Goal: Check status: Check status

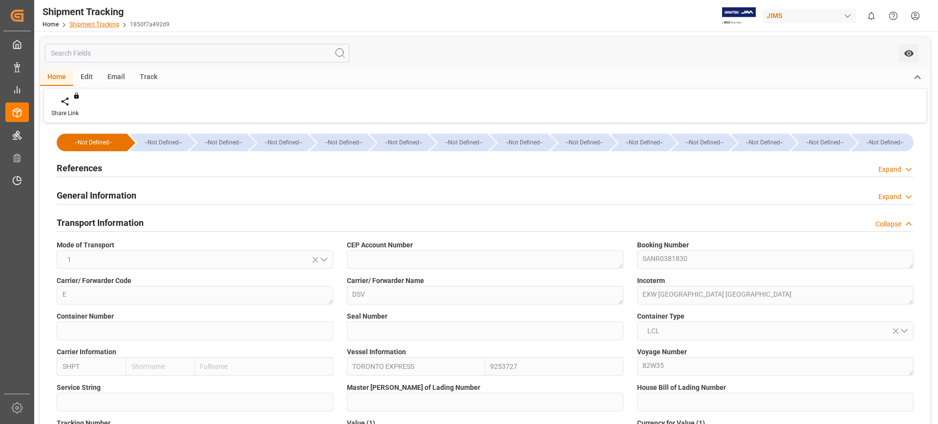
drag, startPoint x: 0, startPoint y: 0, endPoint x: 93, endPoint y: 22, distance: 96.0
click at [93, 22] on link "Shipment Tracking" at bounding box center [94, 24] width 50 height 7
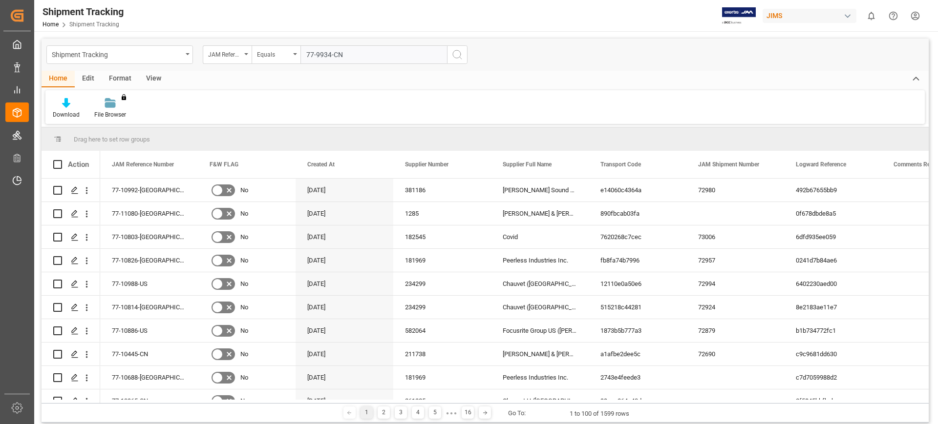
type input "77-9934-CN"
click at [458, 53] on icon "search button" at bounding box center [457, 55] width 12 height 12
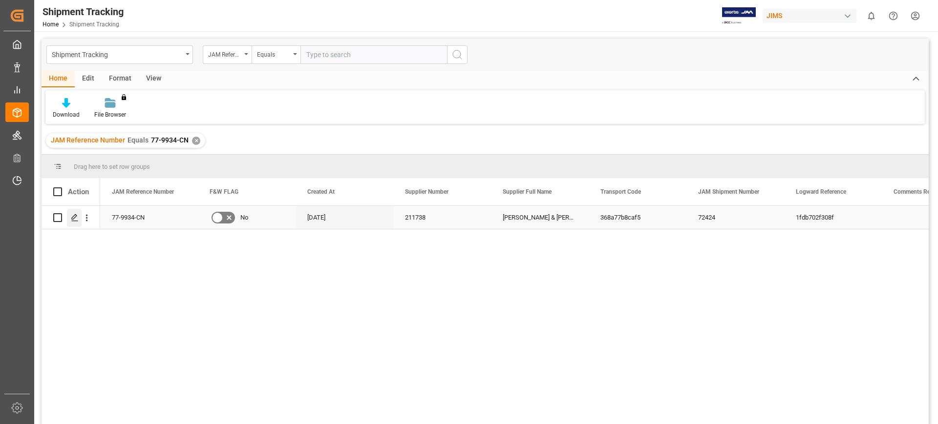
click at [75, 217] on polygon "Press SPACE to select this row." at bounding box center [74, 217] width 5 height 5
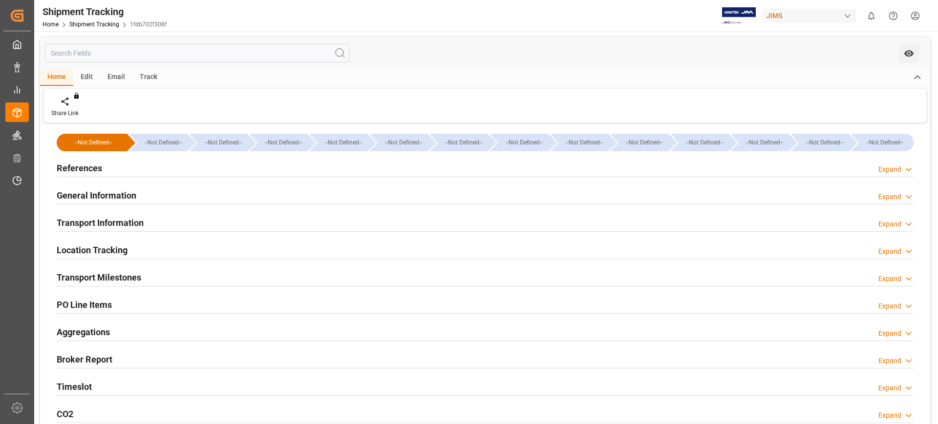
type input "Evergreen"
type input "Evergreen Marine Corp."
type input "9300453"
type input "331036.1932"
click at [97, 384] on div "Timeslot Expand" at bounding box center [485, 386] width 857 height 19
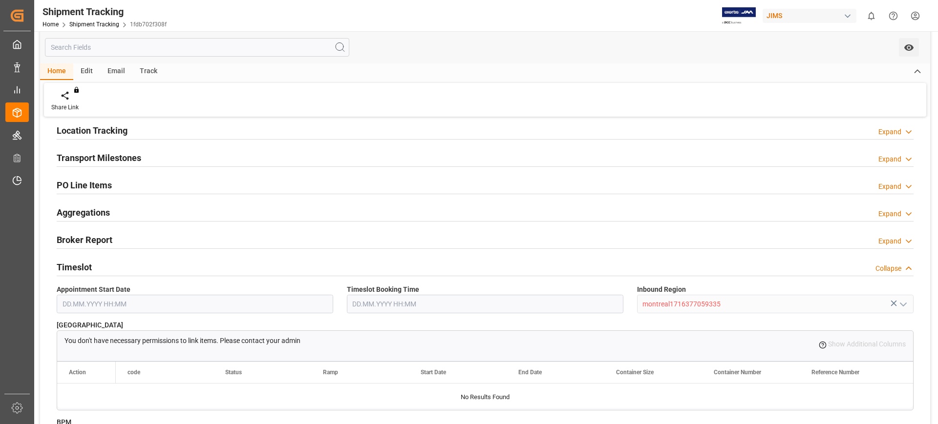
scroll to position [61, 0]
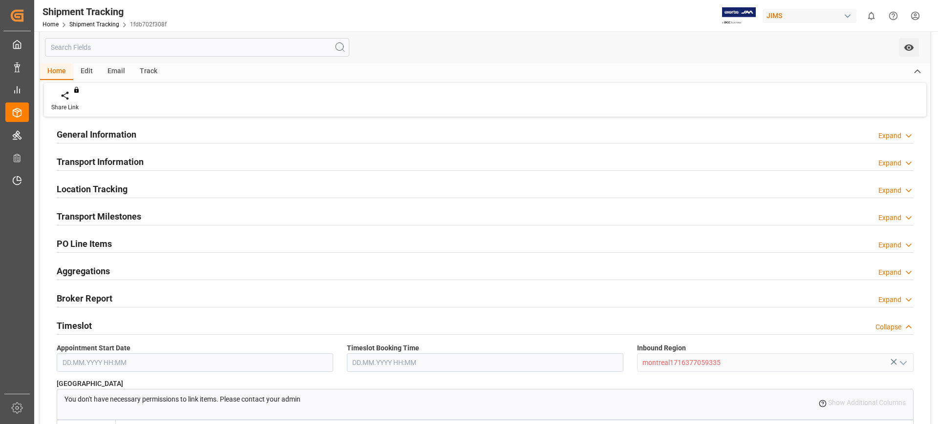
click at [77, 319] on h2 "Timeslot" at bounding box center [74, 325] width 35 height 13
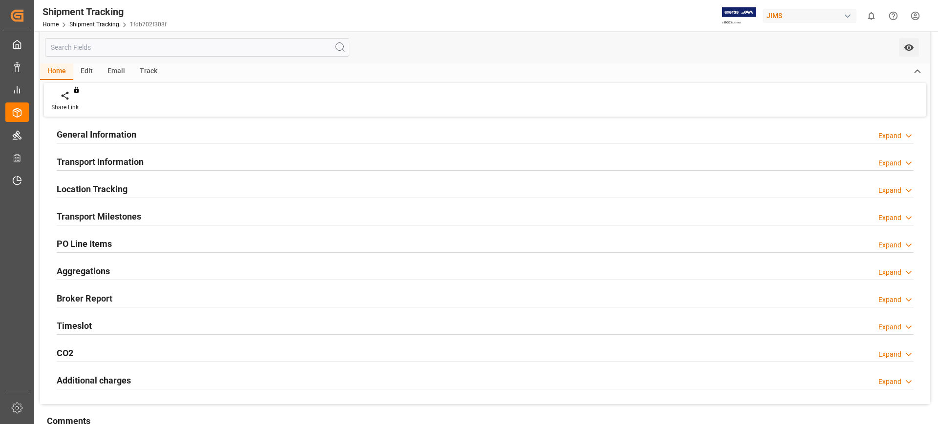
scroll to position [0, 0]
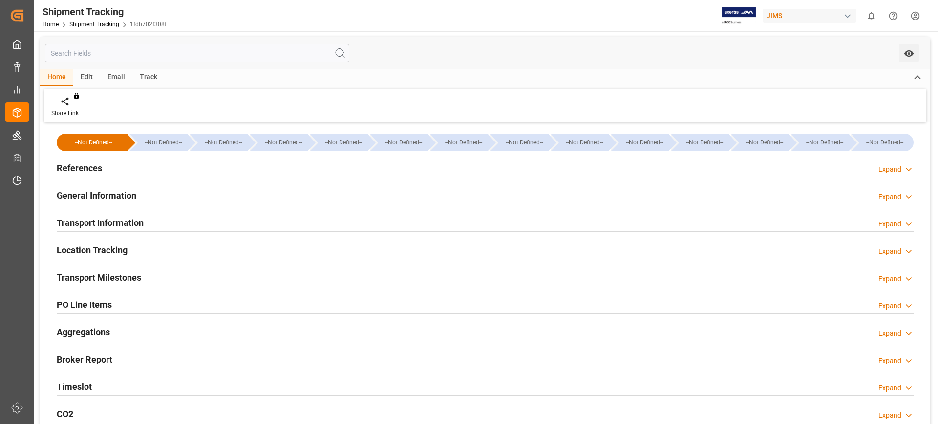
click at [104, 196] on h2 "General Information" at bounding box center [97, 195] width 80 height 13
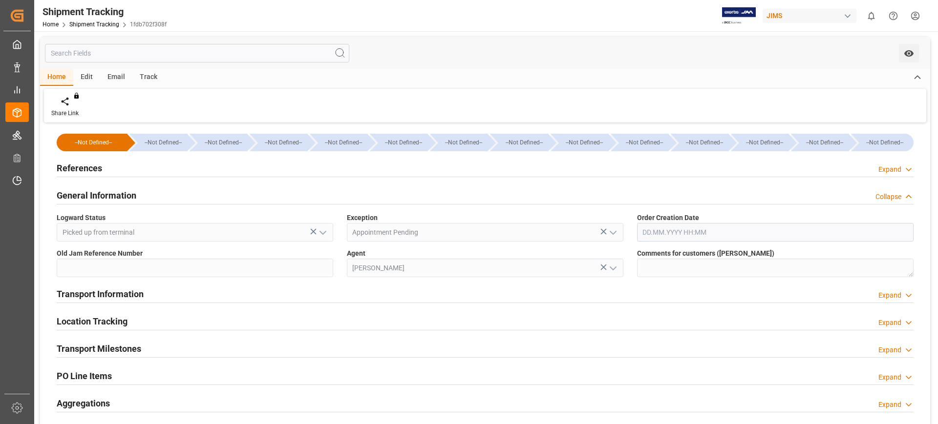
click at [99, 200] on h2 "General Information" at bounding box center [97, 195] width 80 height 13
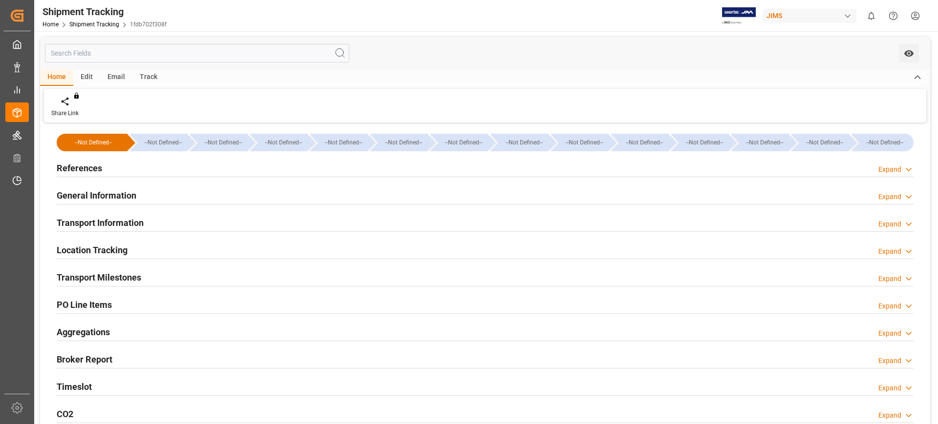
click at [110, 221] on h2 "Transport Information" at bounding box center [100, 222] width 87 height 13
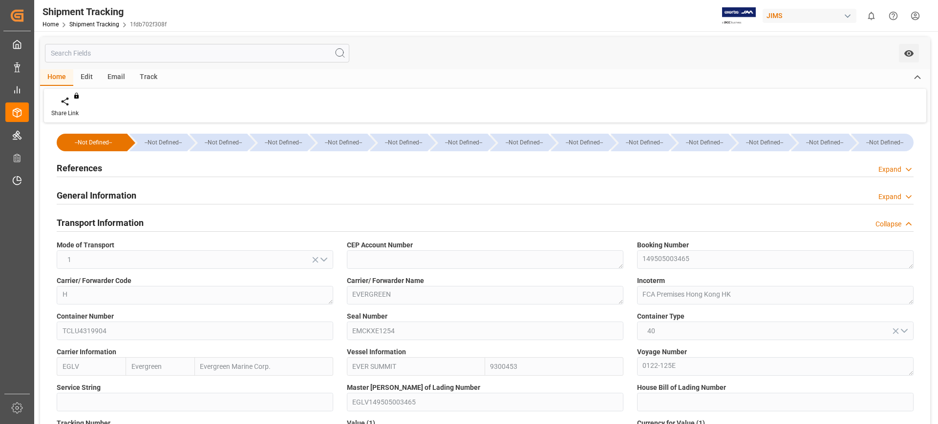
click at [114, 194] on h2 "General Information" at bounding box center [97, 195] width 80 height 13
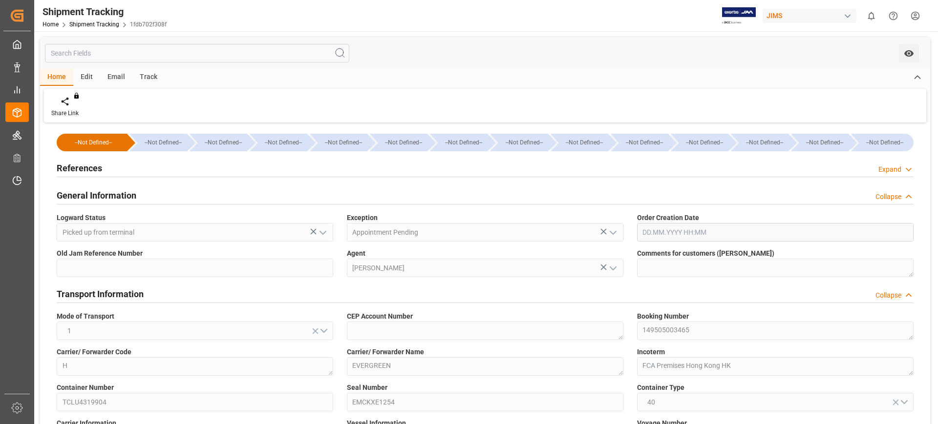
click at [84, 167] on h2 "References" at bounding box center [79, 168] width 45 height 13
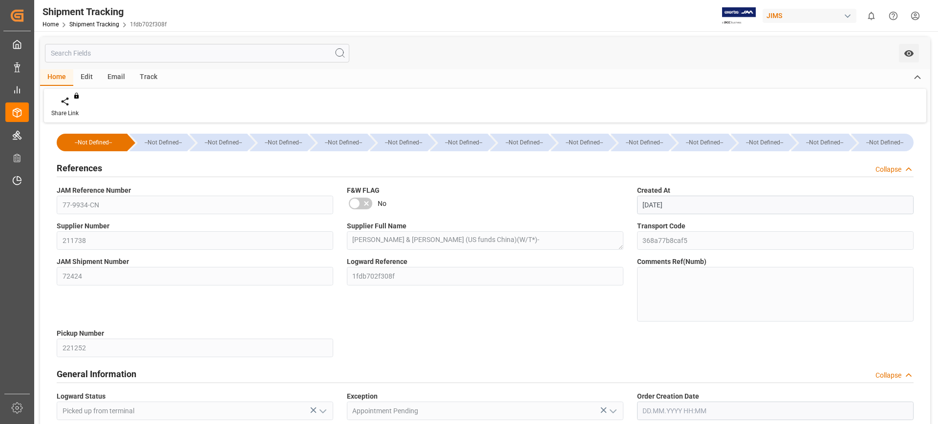
click at [54, 210] on div "JAM Reference Number 77-9934-CN" at bounding box center [195, 200] width 290 height 36
click at [105, 24] on link "Shipment Tracking" at bounding box center [94, 24] width 50 height 7
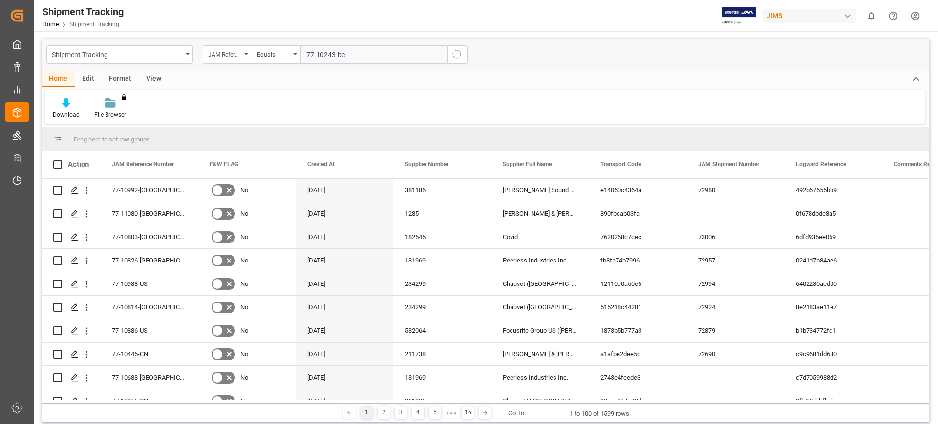
type input "77-10243-be"
click at [456, 54] on icon "search button" at bounding box center [457, 55] width 12 height 12
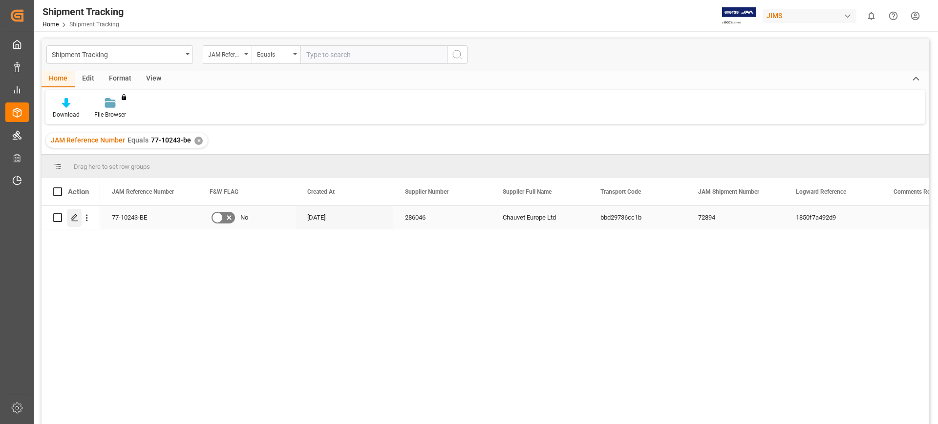
click at [75, 219] on icon "Press SPACE to select this row." at bounding box center [75, 218] width 8 height 8
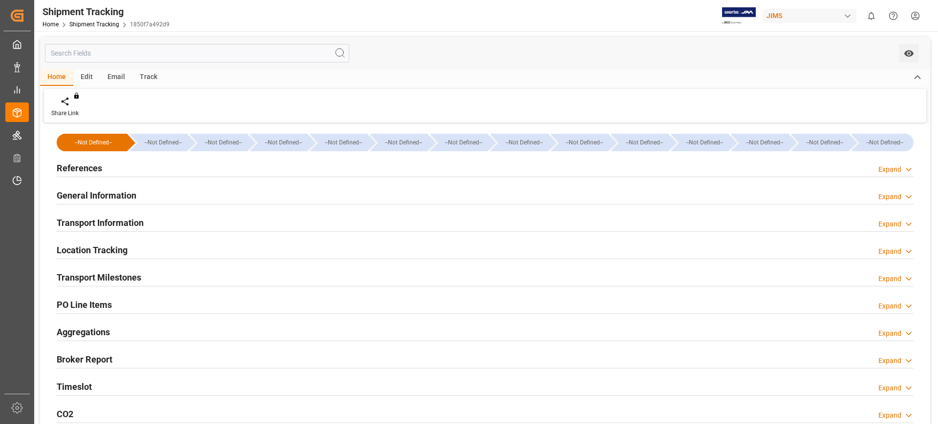
type input "[DATE]"
click at [311, 165] on div "References Expand" at bounding box center [485, 167] width 857 height 19
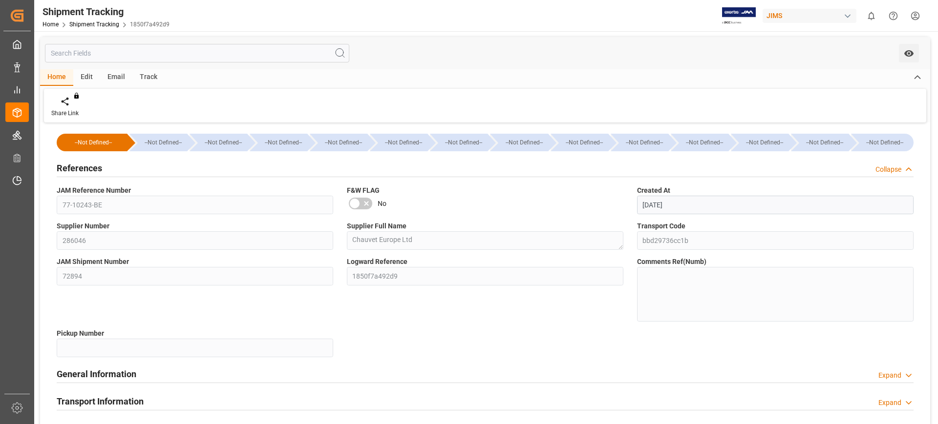
click at [311, 165] on div "References Collapse" at bounding box center [485, 167] width 857 height 19
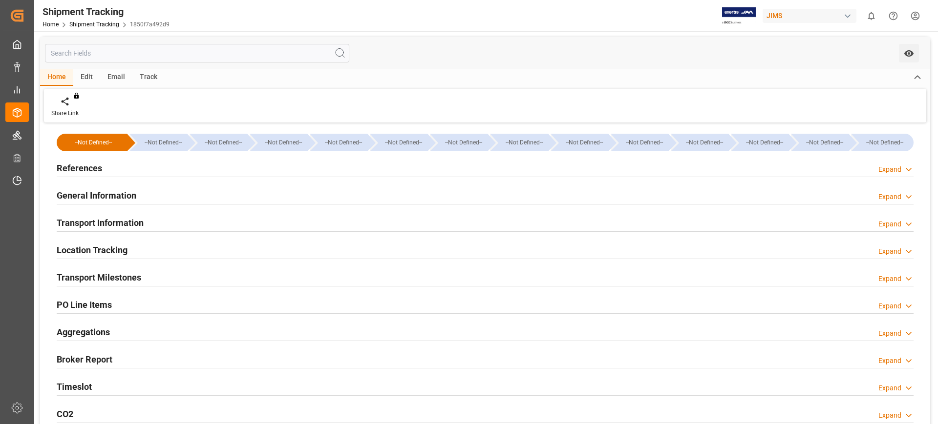
click at [305, 187] on div "General Information Expand" at bounding box center [485, 195] width 857 height 19
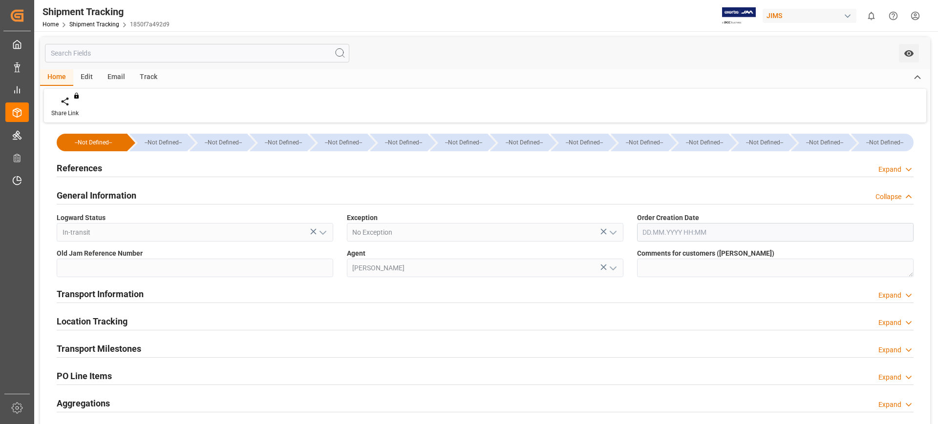
click at [305, 187] on div "General Information Collapse" at bounding box center [485, 195] width 857 height 19
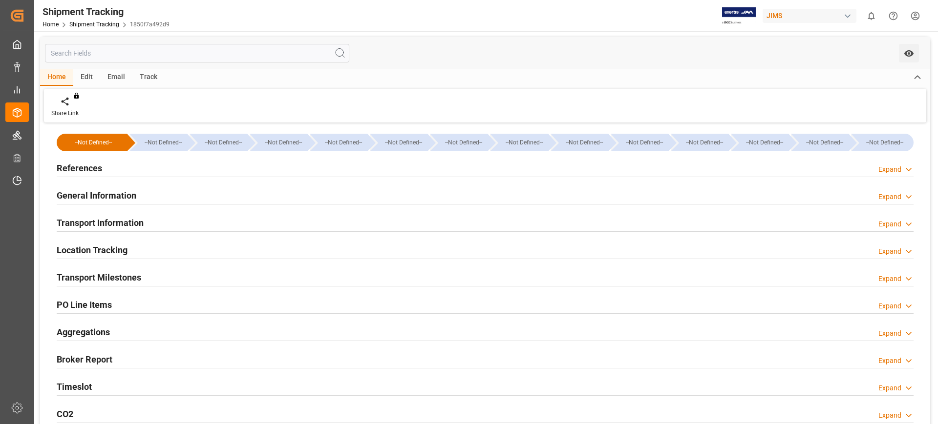
click at [297, 210] on div "Transport Information Expand" at bounding box center [485, 223] width 870 height 27
click at [297, 223] on div "Transport Information Expand" at bounding box center [485, 222] width 857 height 19
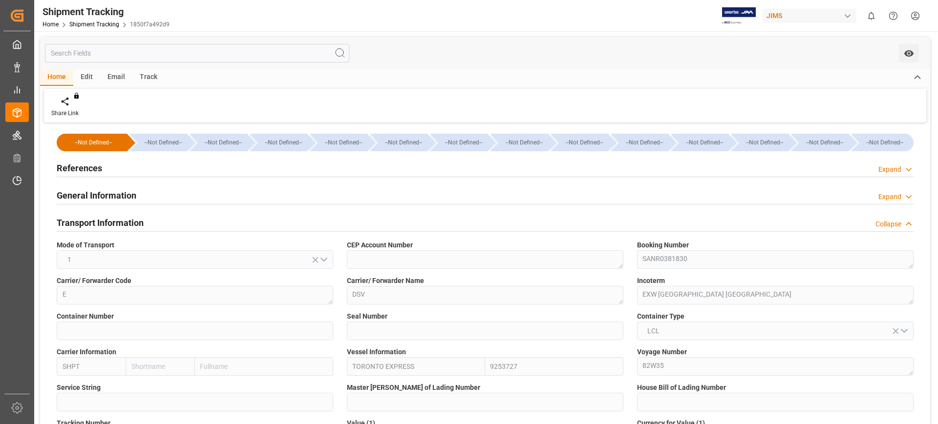
click at [132, 221] on h2 "Transport Information" at bounding box center [100, 222] width 87 height 13
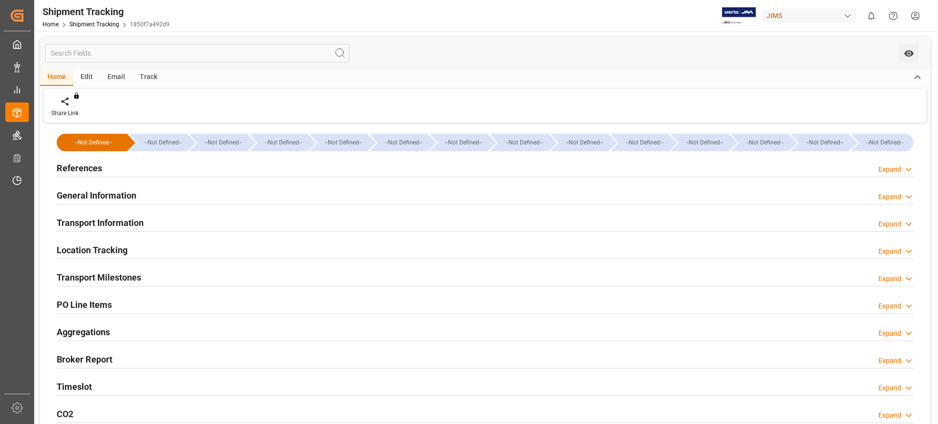
click at [169, 249] on div "Location Tracking Expand" at bounding box center [485, 249] width 857 height 19
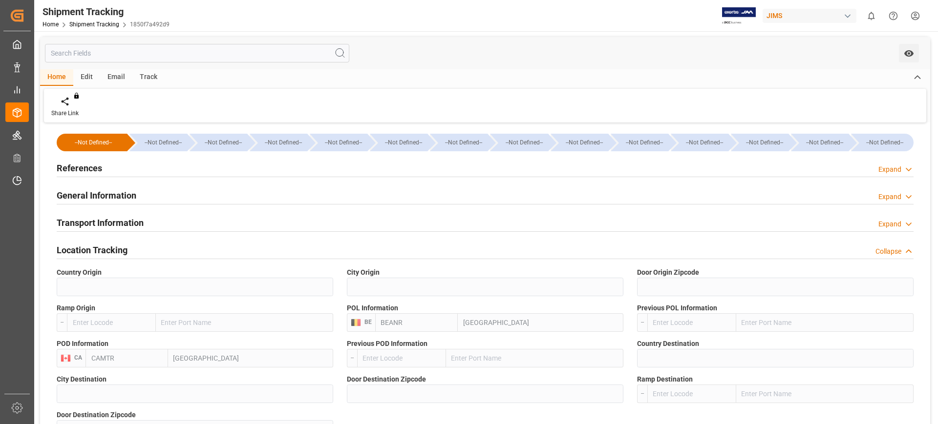
click at [211, 251] on div "Location Tracking Collapse" at bounding box center [485, 249] width 857 height 19
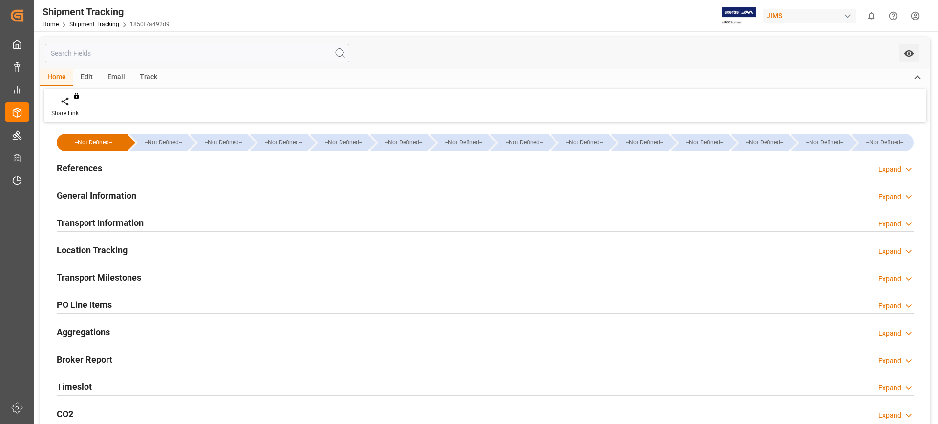
click at [211, 274] on div "Transport Milestones Expand" at bounding box center [485, 277] width 857 height 19
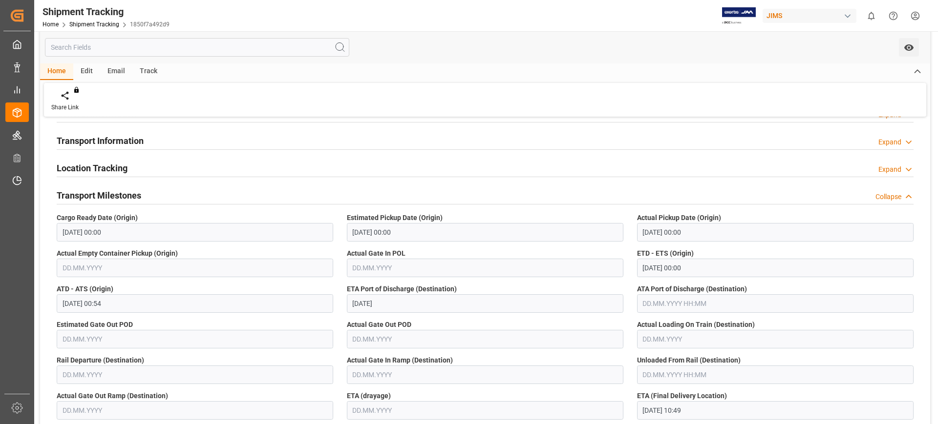
scroll to position [61, 0]
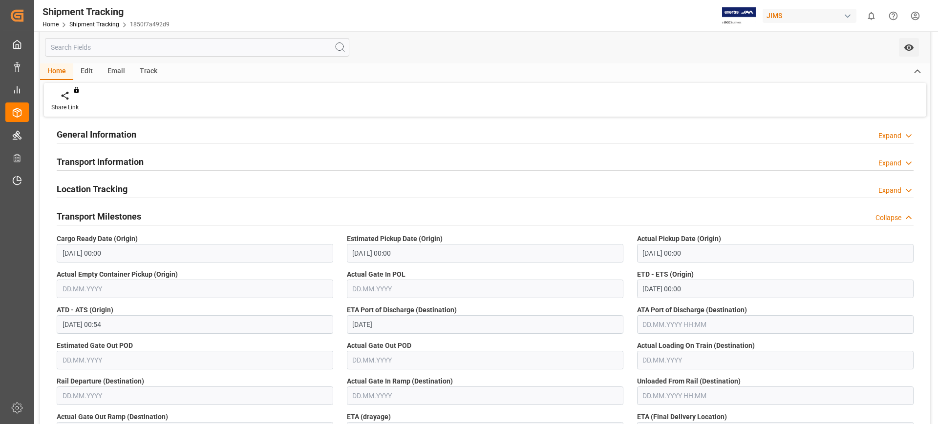
click at [131, 214] on h2 "Transport Milestones" at bounding box center [99, 216] width 84 height 13
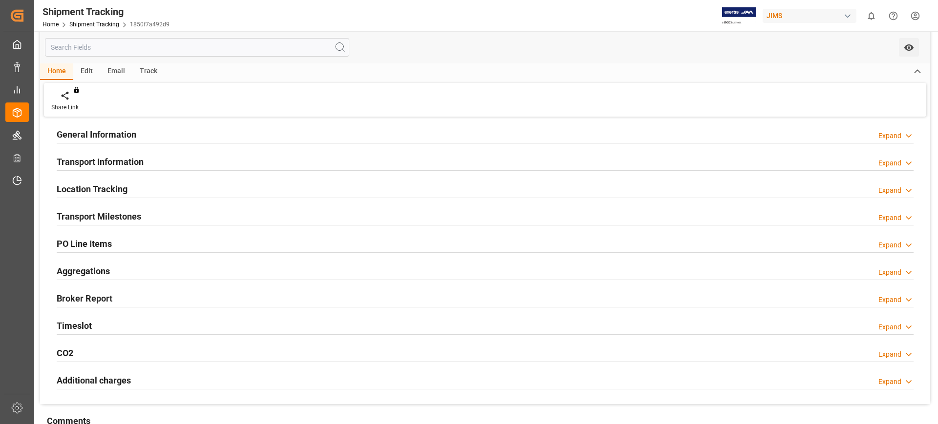
click at [191, 242] on div "PO Line Items Expand" at bounding box center [485, 243] width 857 height 19
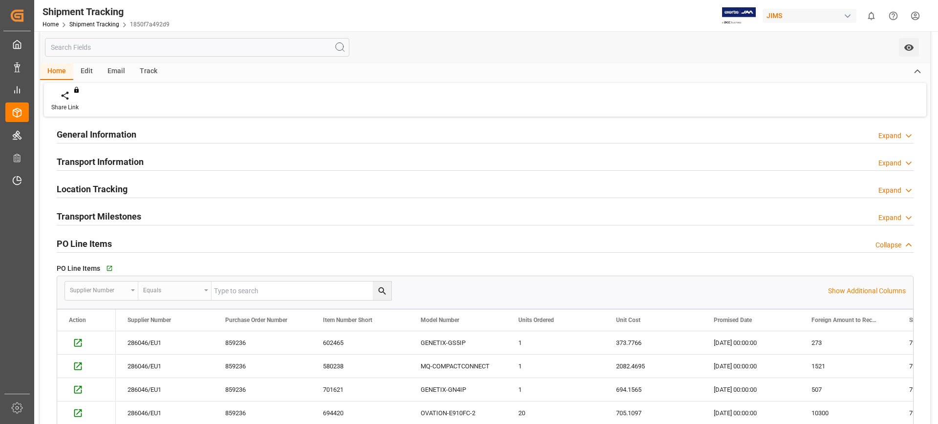
click at [191, 242] on div "PO Line Items Collapse" at bounding box center [485, 243] width 857 height 19
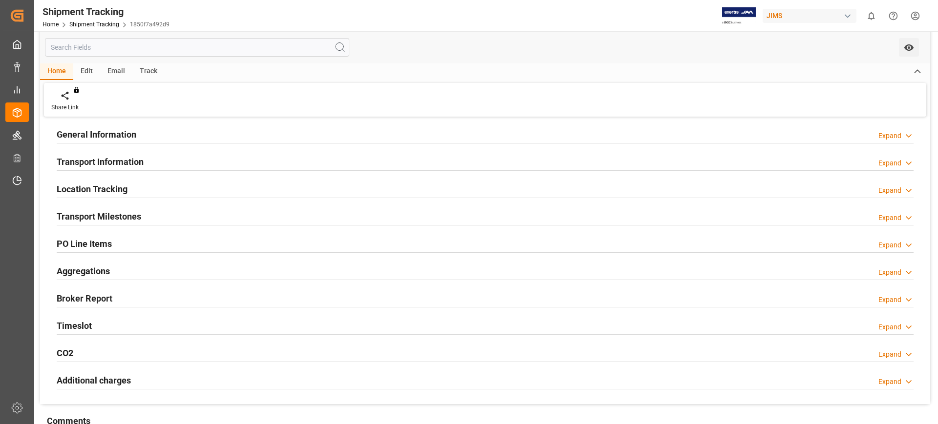
click at [157, 325] on div "Timeslot Expand" at bounding box center [485, 325] width 857 height 19
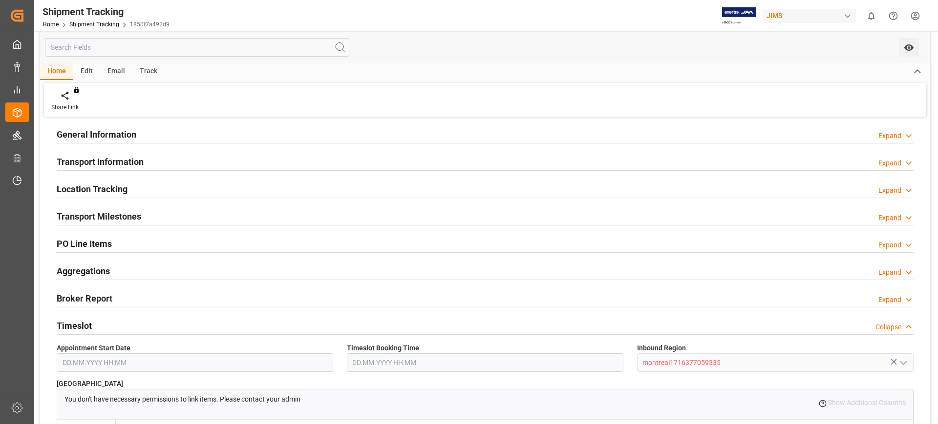
click at [157, 325] on div "Timeslot Collapse" at bounding box center [485, 325] width 857 height 19
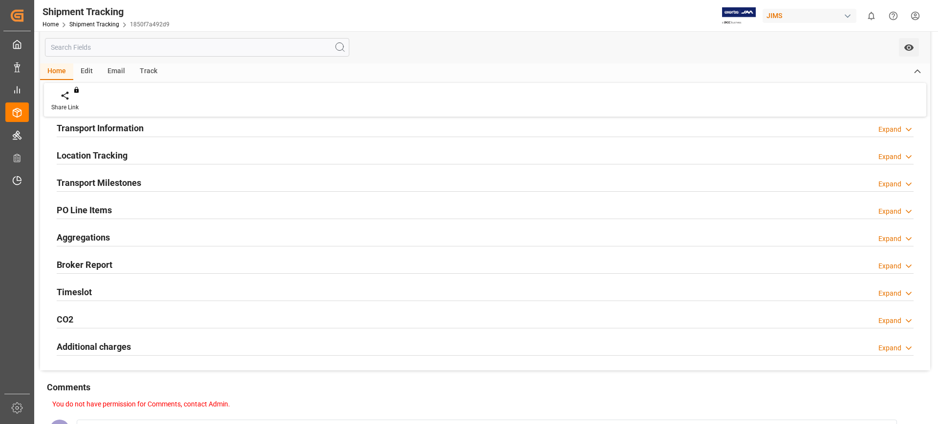
scroll to position [122, 0]
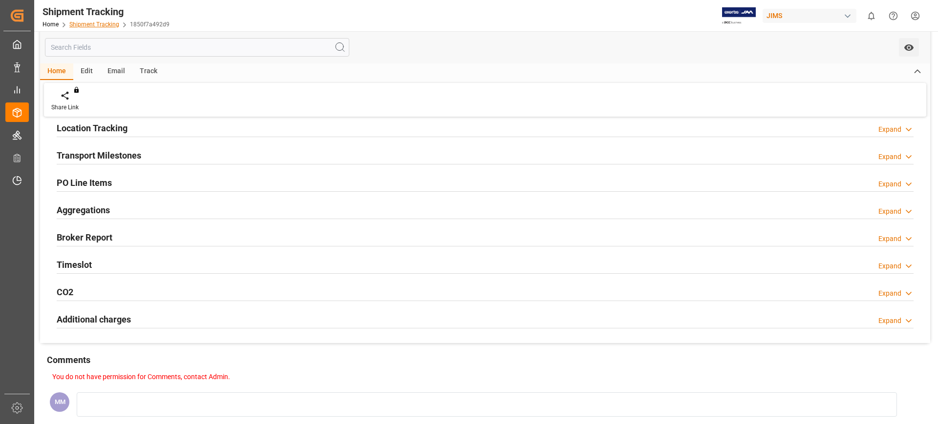
click at [103, 25] on link "Shipment Tracking" at bounding box center [94, 24] width 50 height 7
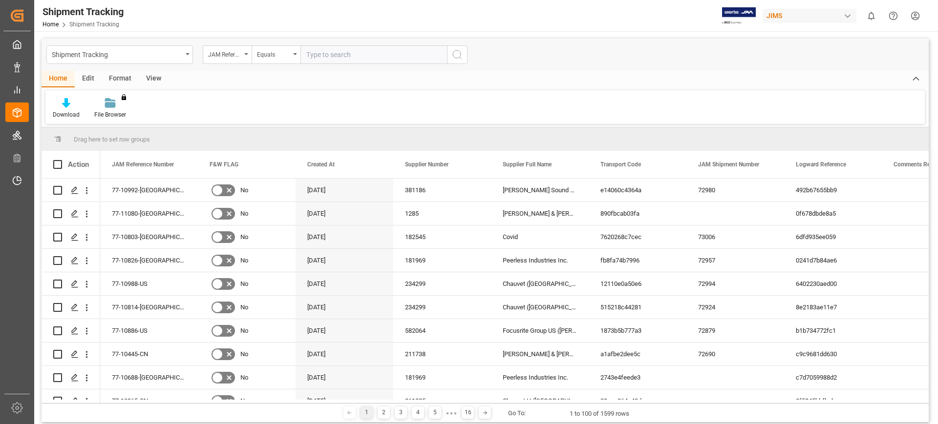
click at [327, 55] on input "text" at bounding box center [373, 54] width 147 height 19
type input "77-10848-BE"
click at [458, 59] on icon "search button" at bounding box center [457, 55] width 12 height 12
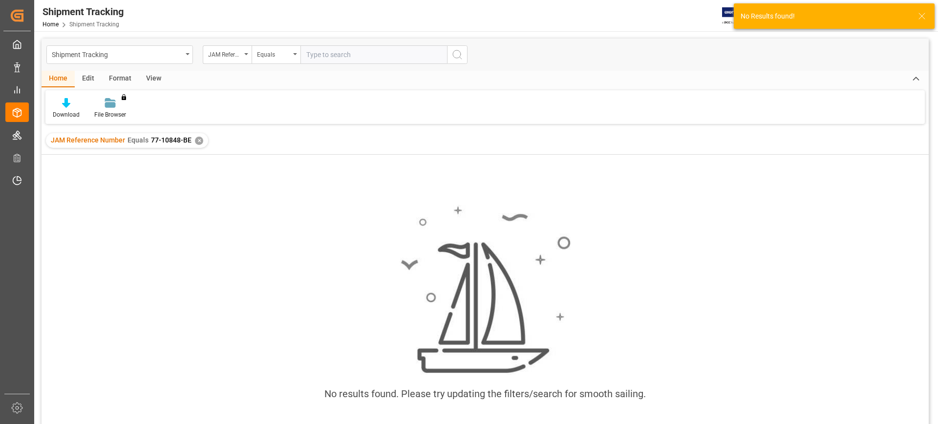
click at [197, 139] on div "✕" at bounding box center [199, 141] width 8 height 8
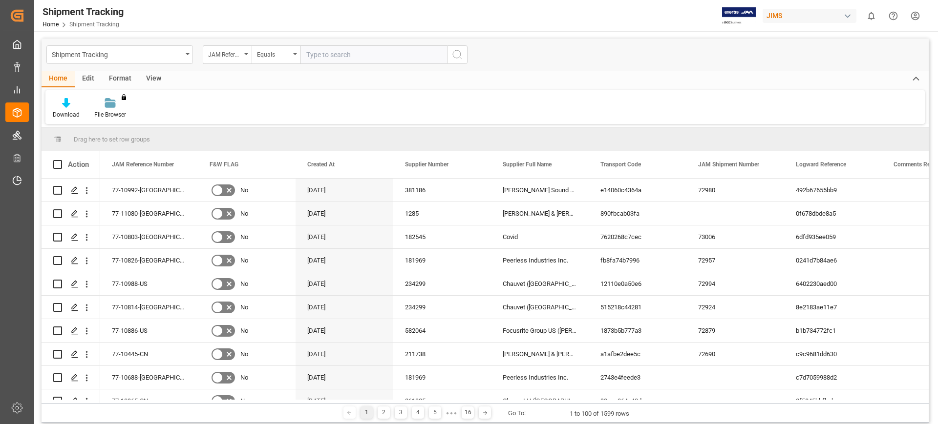
click at [345, 56] on input "text" at bounding box center [373, 54] width 147 height 19
type input "77-10243-be"
click at [458, 57] on icon "search button" at bounding box center [457, 55] width 12 height 12
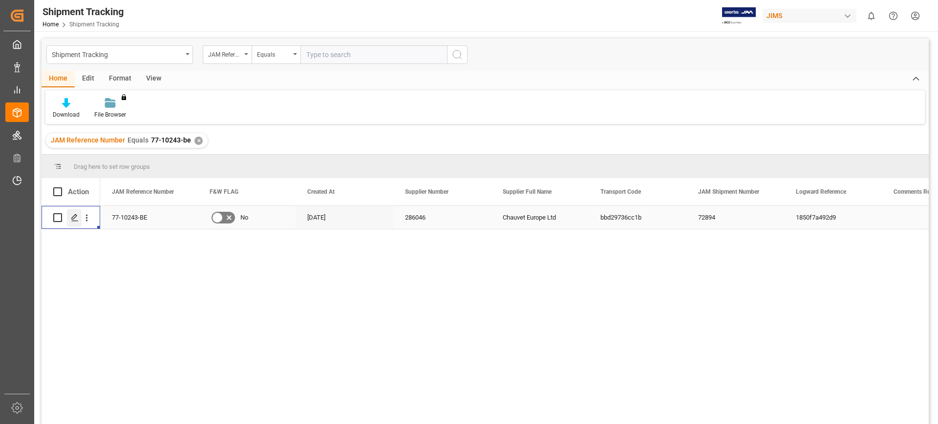
click at [73, 218] on icon "Press SPACE to select this row." at bounding box center [75, 218] width 8 height 8
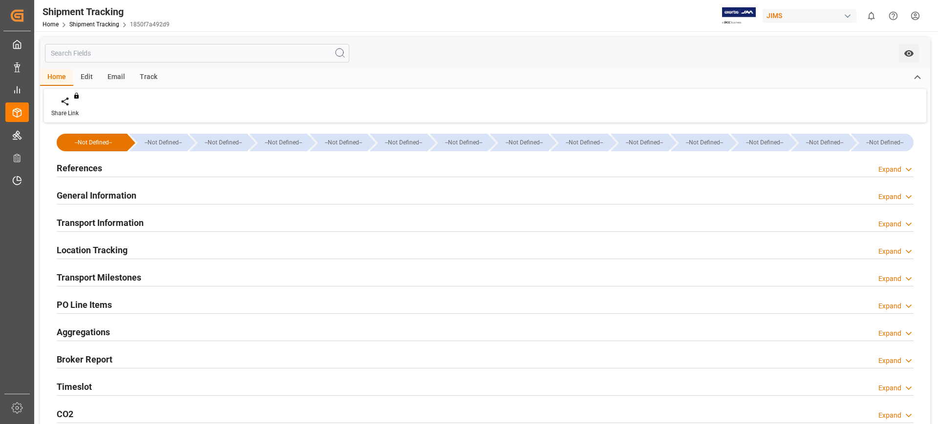
click at [124, 189] on h2 "General Information" at bounding box center [97, 195] width 80 height 13
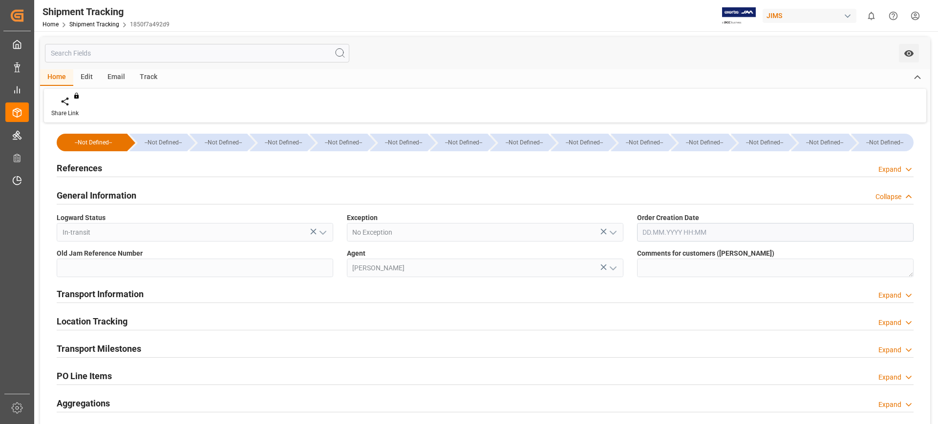
click at [100, 191] on h2 "General Information" at bounding box center [97, 195] width 80 height 13
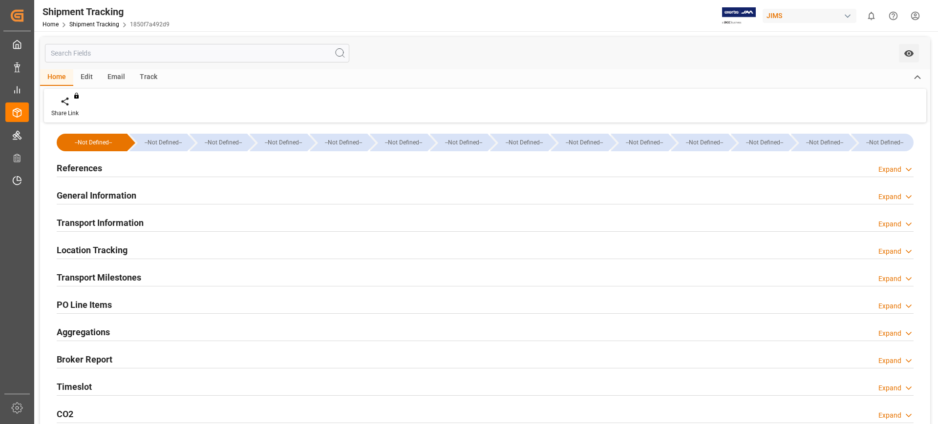
click at [96, 165] on h2 "References" at bounding box center [79, 168] width 45 height 13
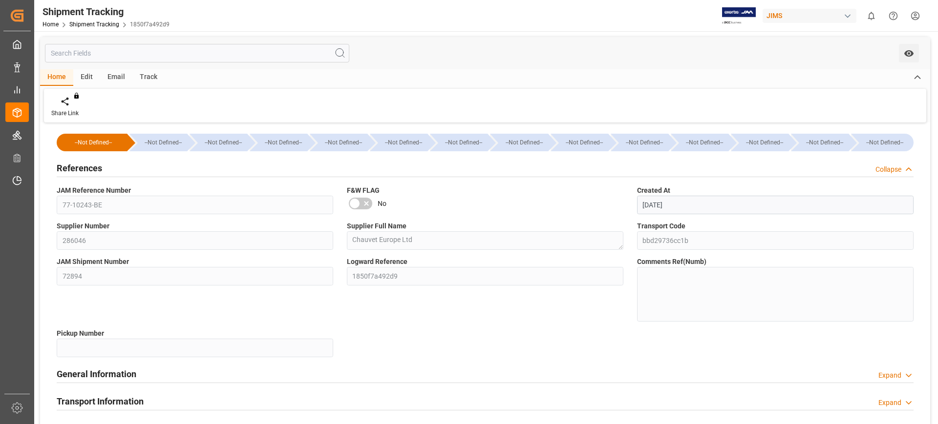
click at [100, 169] on h2 "References" at bounding box center [79, 168] width 45 height 13
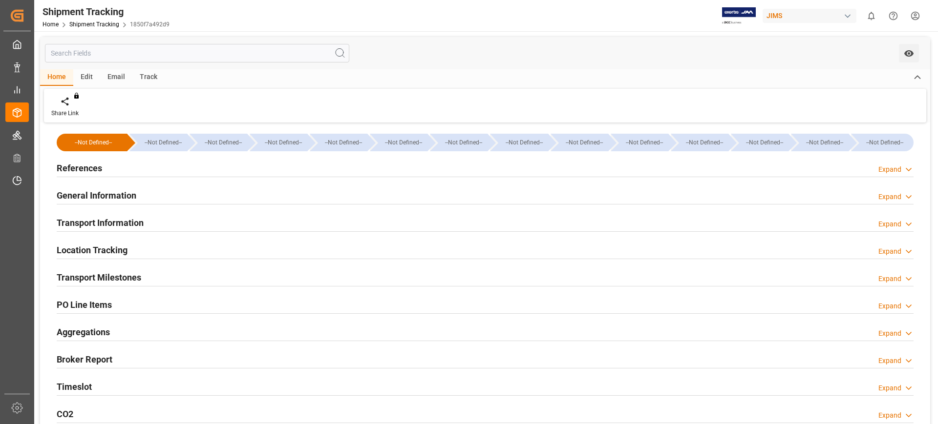
click at [116, 224] on h2 "Transport Information" at bounding box center [100, 222] width 87 height 13
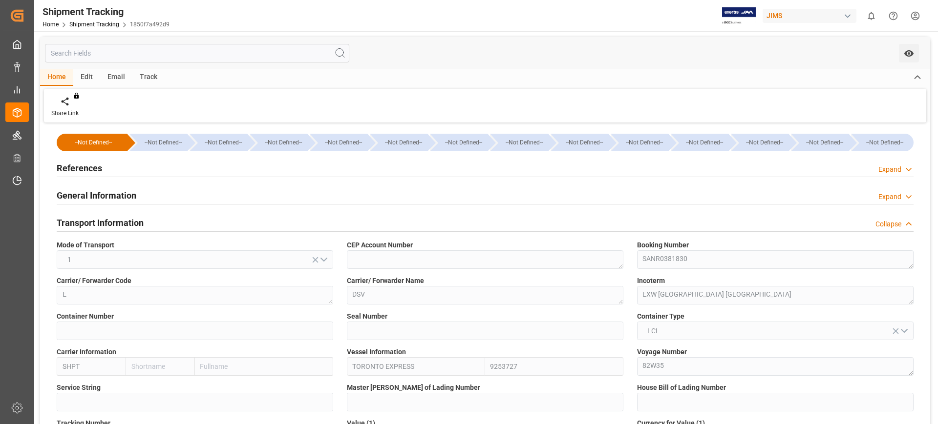
scroll to position [61, 0]
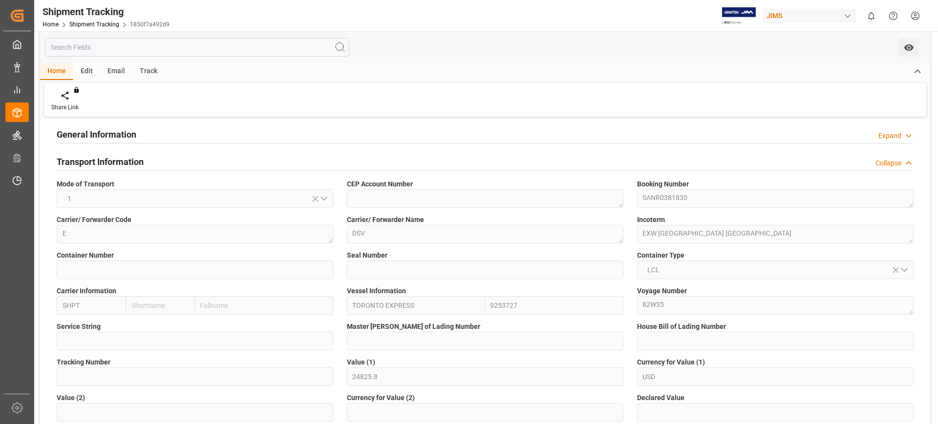
click at [101, 165] on h2 "Transport Information" at bounding box center [100, 161] width 87 height 13
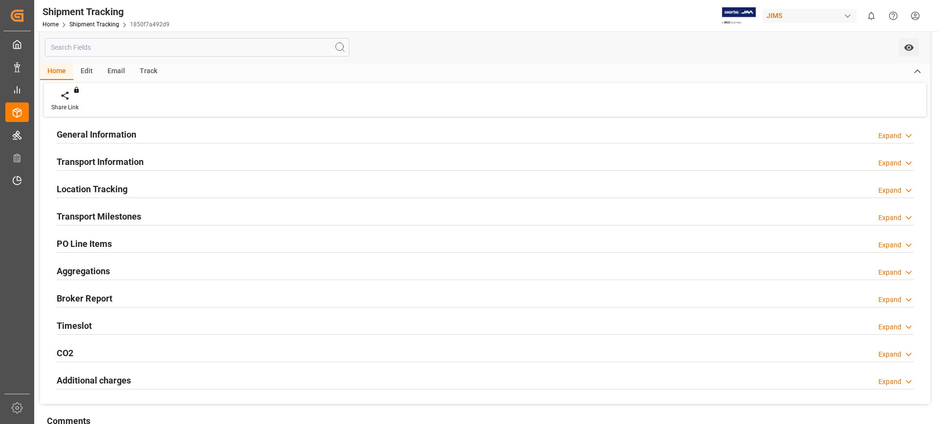
click at [108, 186] on h2 "Location Tracking" at bounding box center [92, 189] width 71 height 13
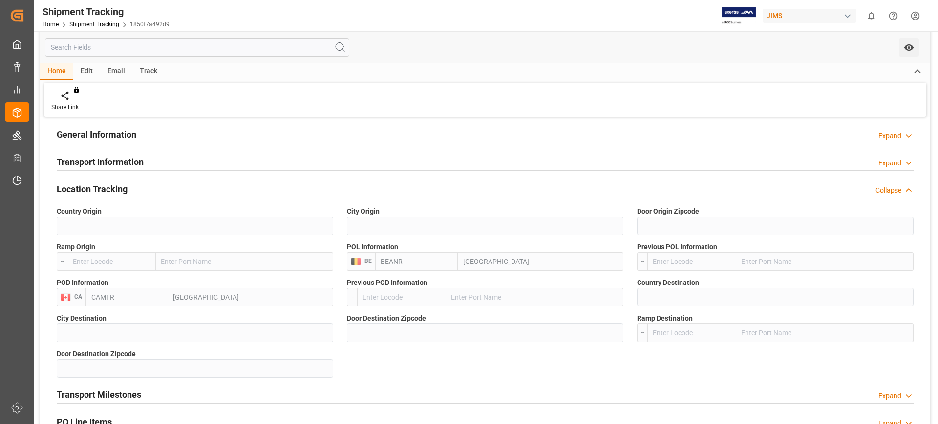
click at [108, 186] on h2 "Location Tracking" at bounding box center [92, 189] width 71 height 13
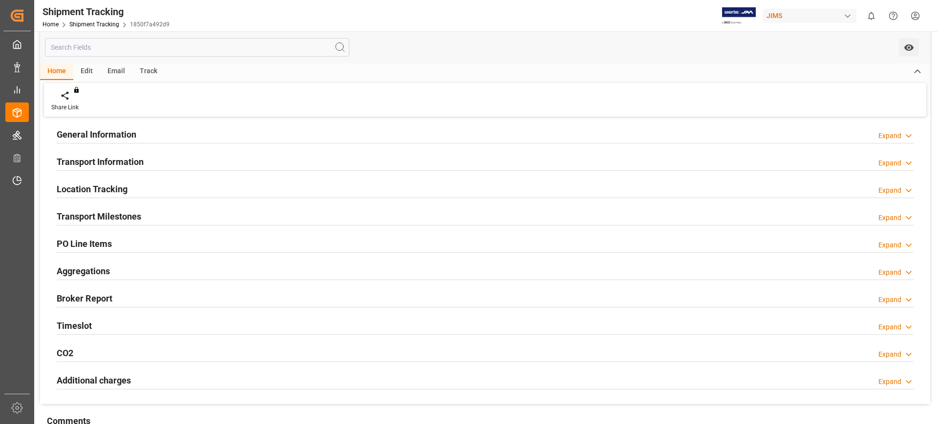
click at [108, 212] on h2 "Transport Milestones" at bounding box center [99, 216] width 84 height 13
